Goal: Task Accomplishment & Management: Manage account settings

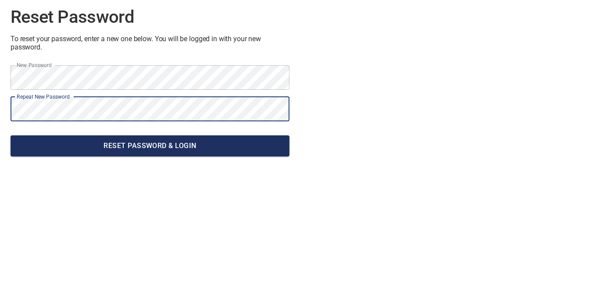
click at [197, 146] on span "Reset Password & Login" at bounding box center [150, 146] width 265 height 12
